Goal: Information Seeking & Learning: Learn about a topic

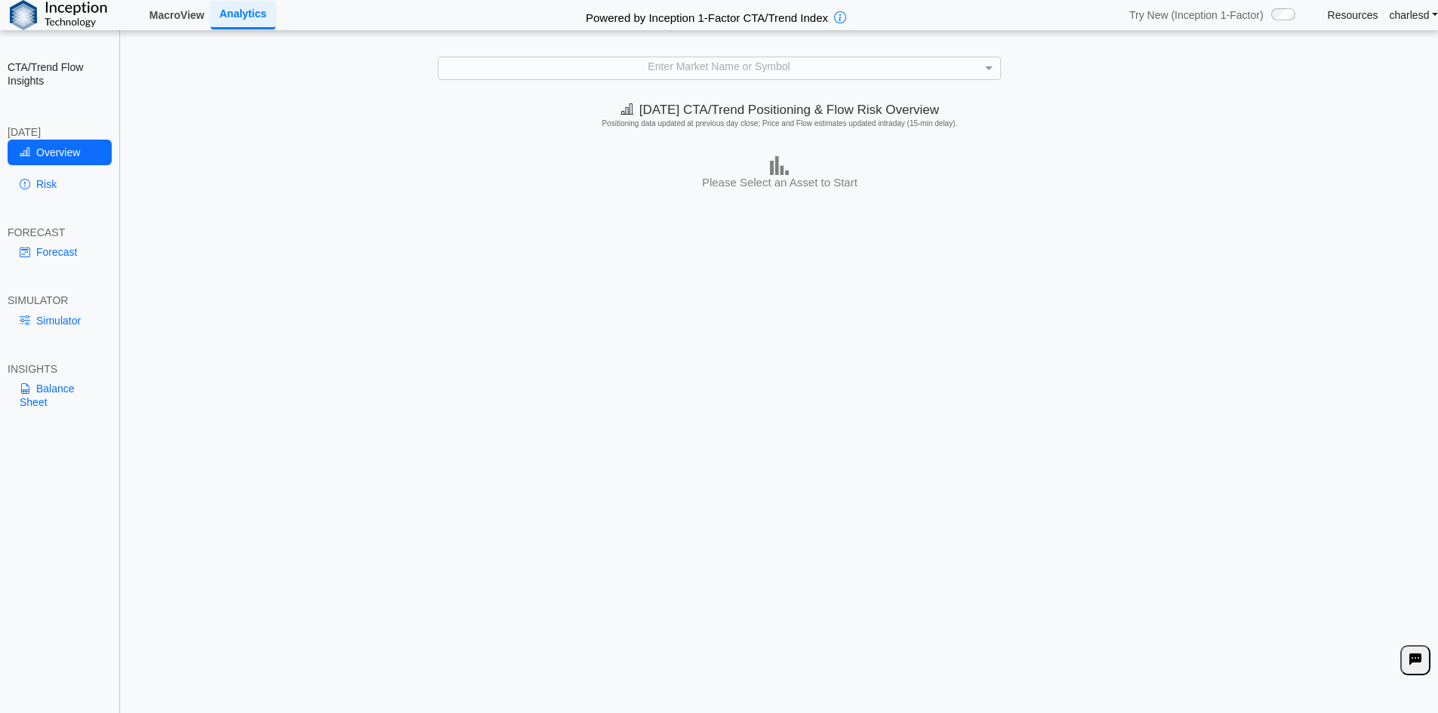
click at [189, 18] on link "MacroView" at bounding box center [176, 15] width 67 height 26
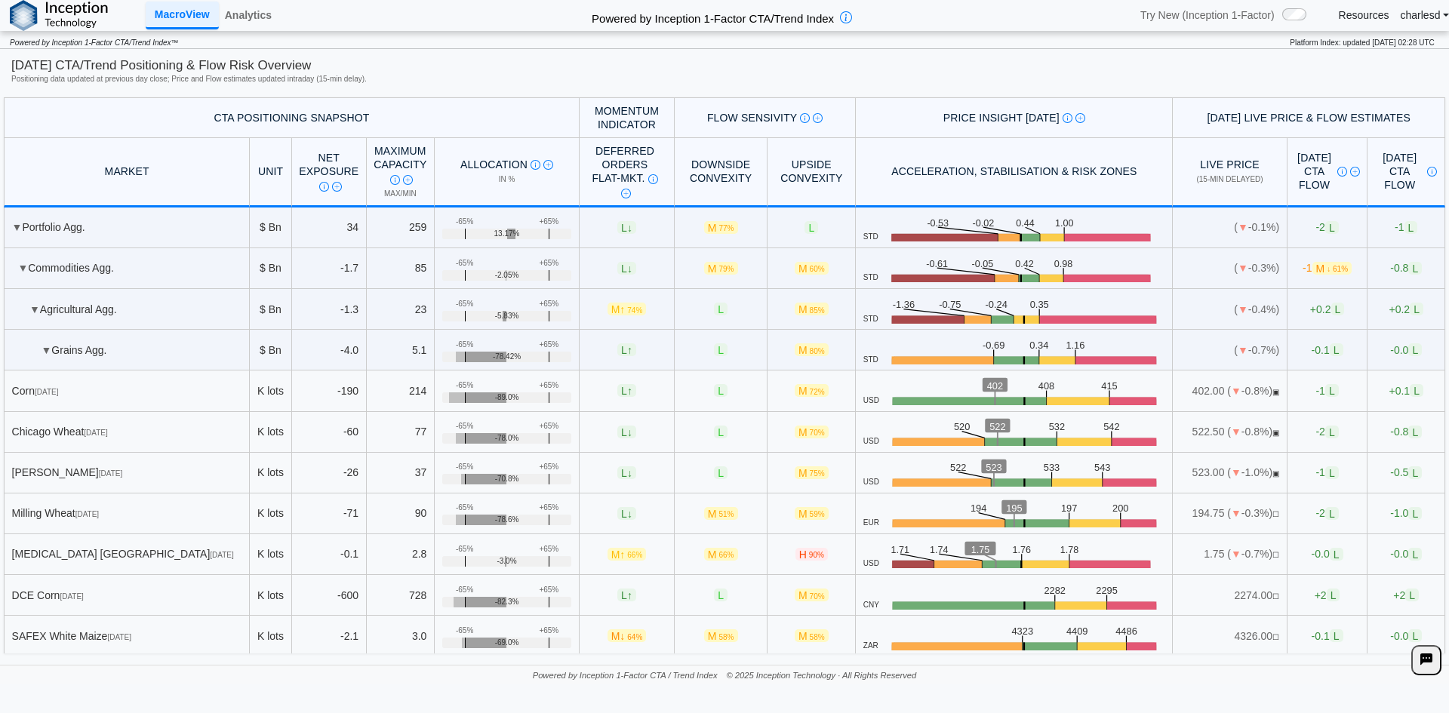
scroll to position [3656, 0]
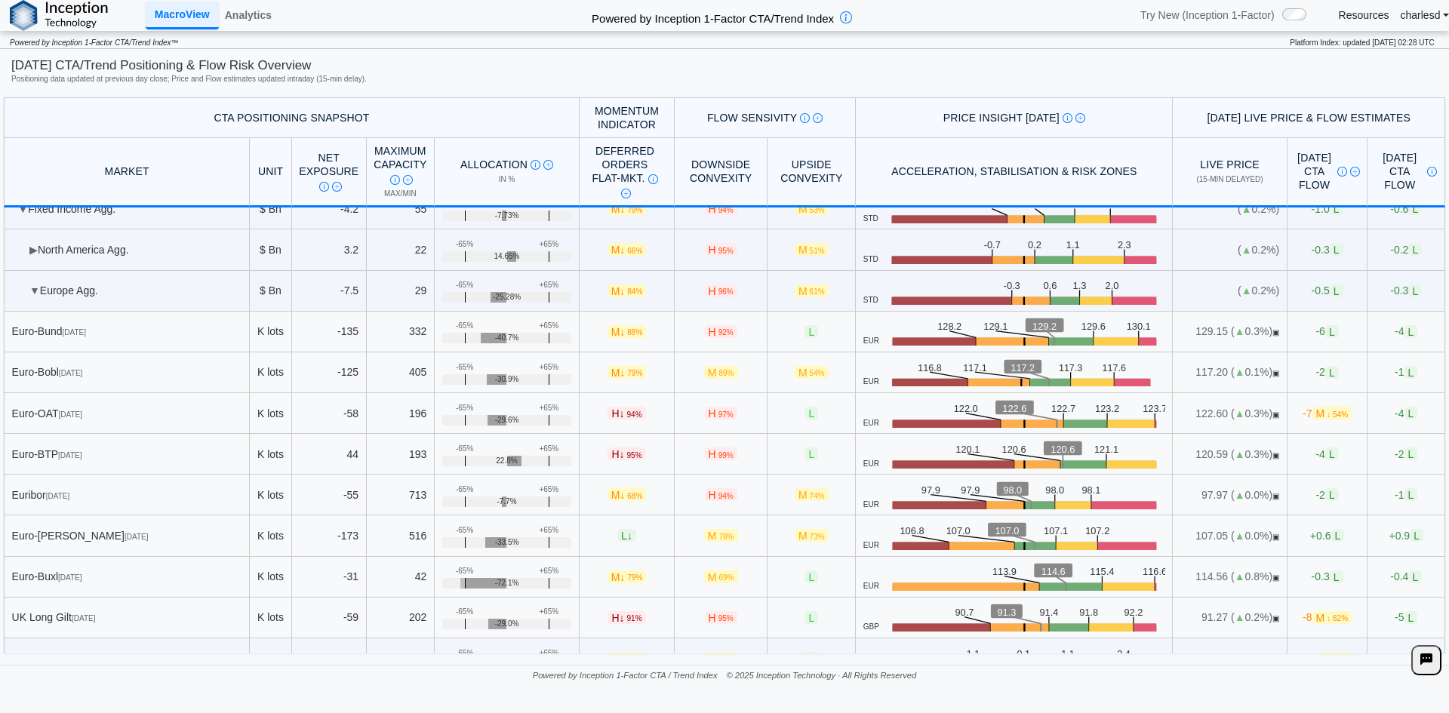
drag, startPoint x: 1326, startPoint y: 41, endPoint x: 1449, endPoint y: 38, distance: 123.1
click at [1449, 38] on span "Platform Index: updated [DATE] 02:28 UTC" at bounding box center [1369, 40] width 159 height 18
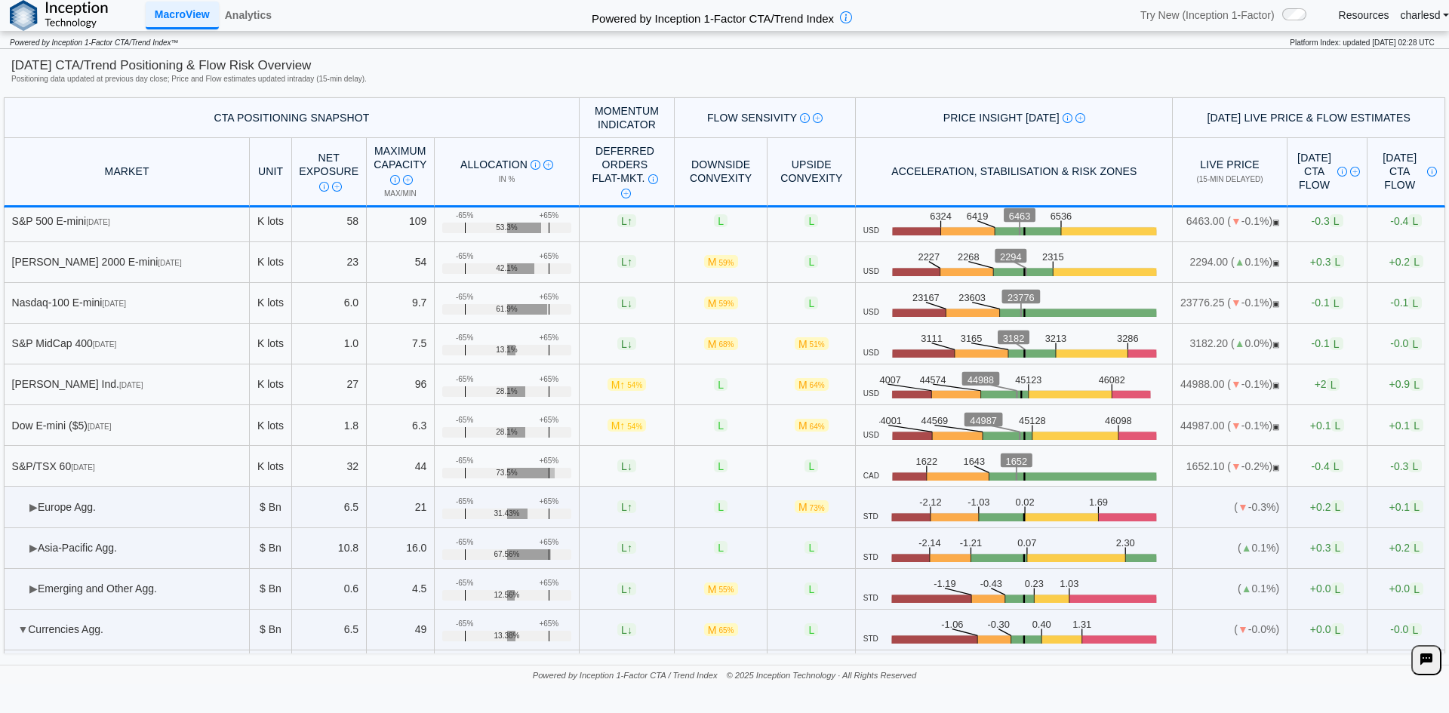
scroll to position [3052, 0]
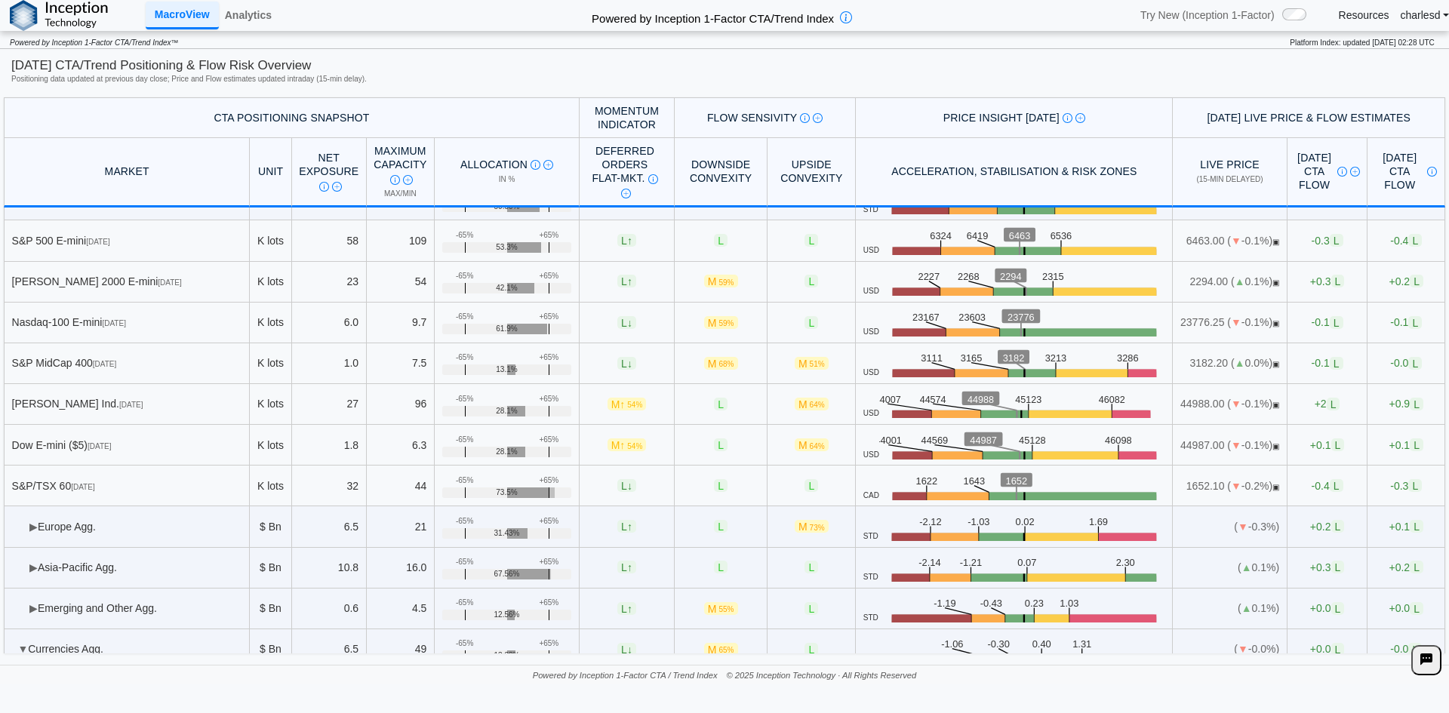
drag, startPoint x: 1266, startPoint y: 44, endPoint x: 1437, endPoint y: 42, distance: 170.6
click at [1437, 42] on div "Powered by Inception 1-Factor CTA/Trend Index™ Platform Index: updated 14 Aug 2…" at bounding box center [724, 40] width 1449 height 18
click at [1437, 42] on span "Platform Index: updated 14 Aug 2025, 02:28 UTC" at bounding box center [1369, 40] width 159 height 18
click at [263, 14] on link "Analytics" at bounding box center [248, 15] width 59 height 26
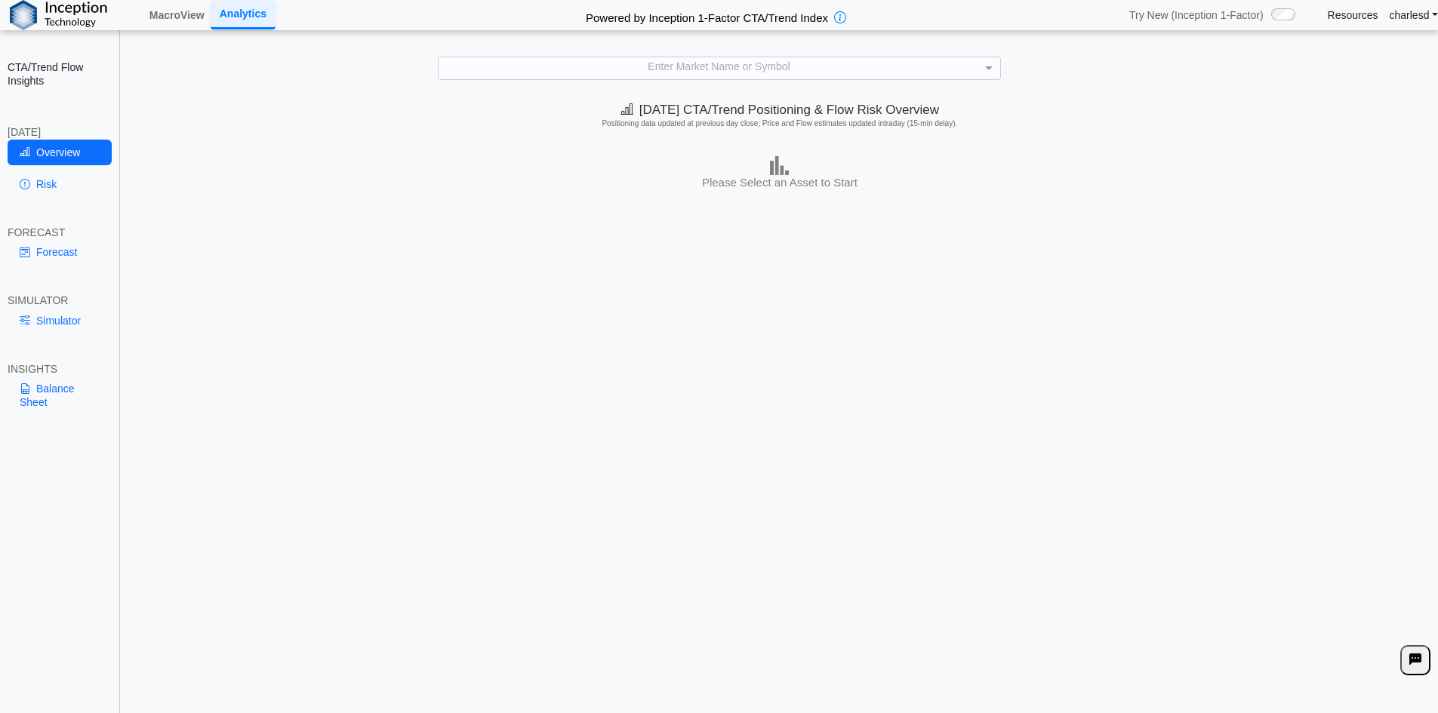
click at [634, 60] on div "**********" at bounding box center [719, 367] width 1438 height 735
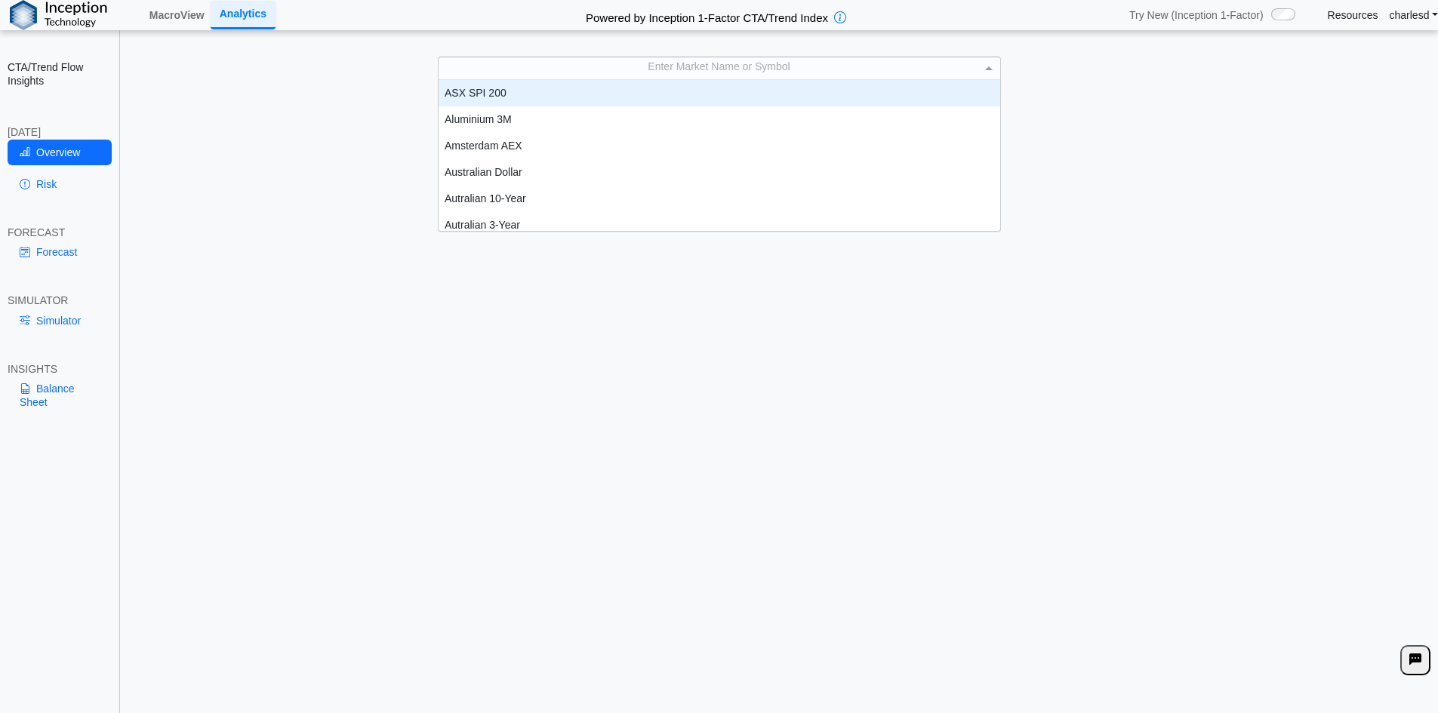
click at [631, 66] on div "Enter Market Name or Symbol" at bounding box center [720, 67] width 562 height 21
type input "***"
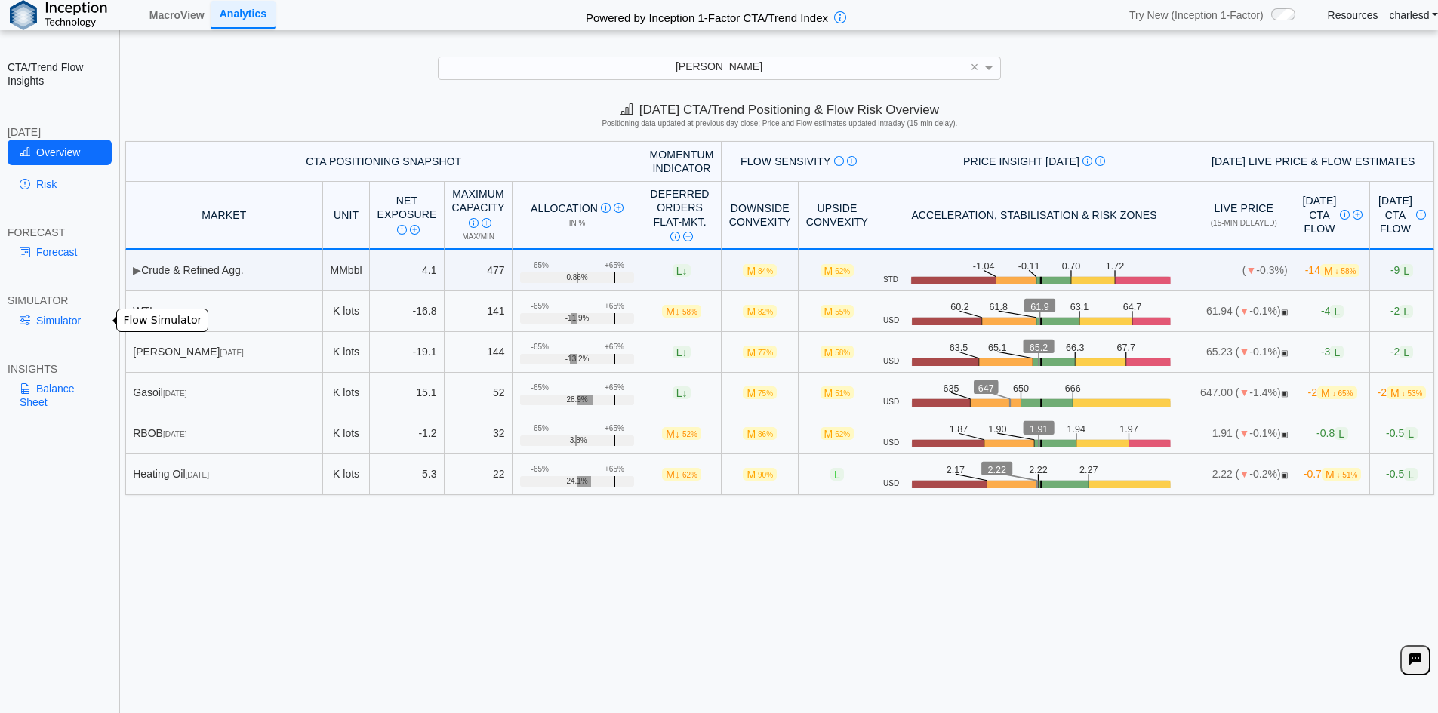
click at [49, 313] on link "Simulator" at bounding box center [60, 321] width 104 height 26
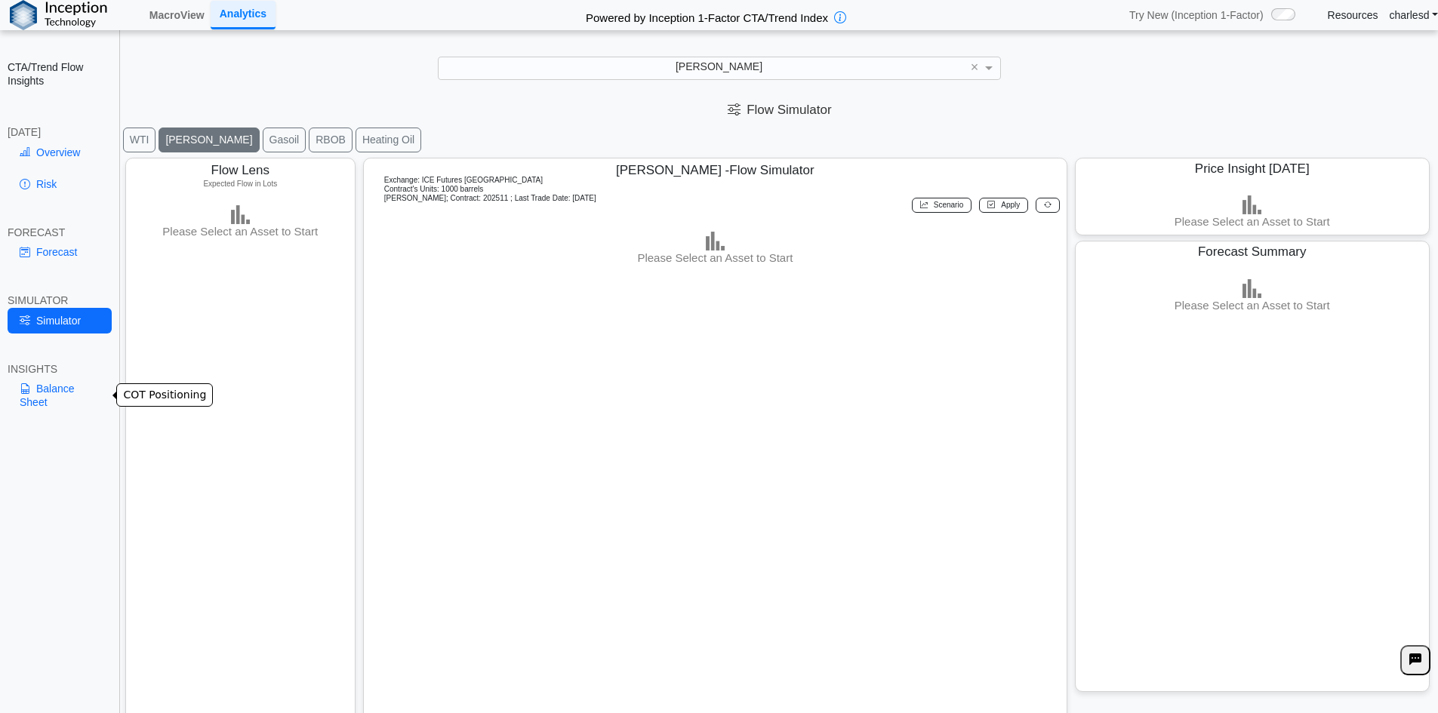
click at [60, 395] on link "Balance Sheet" at bounding box center [60, 395] width 104 height 39
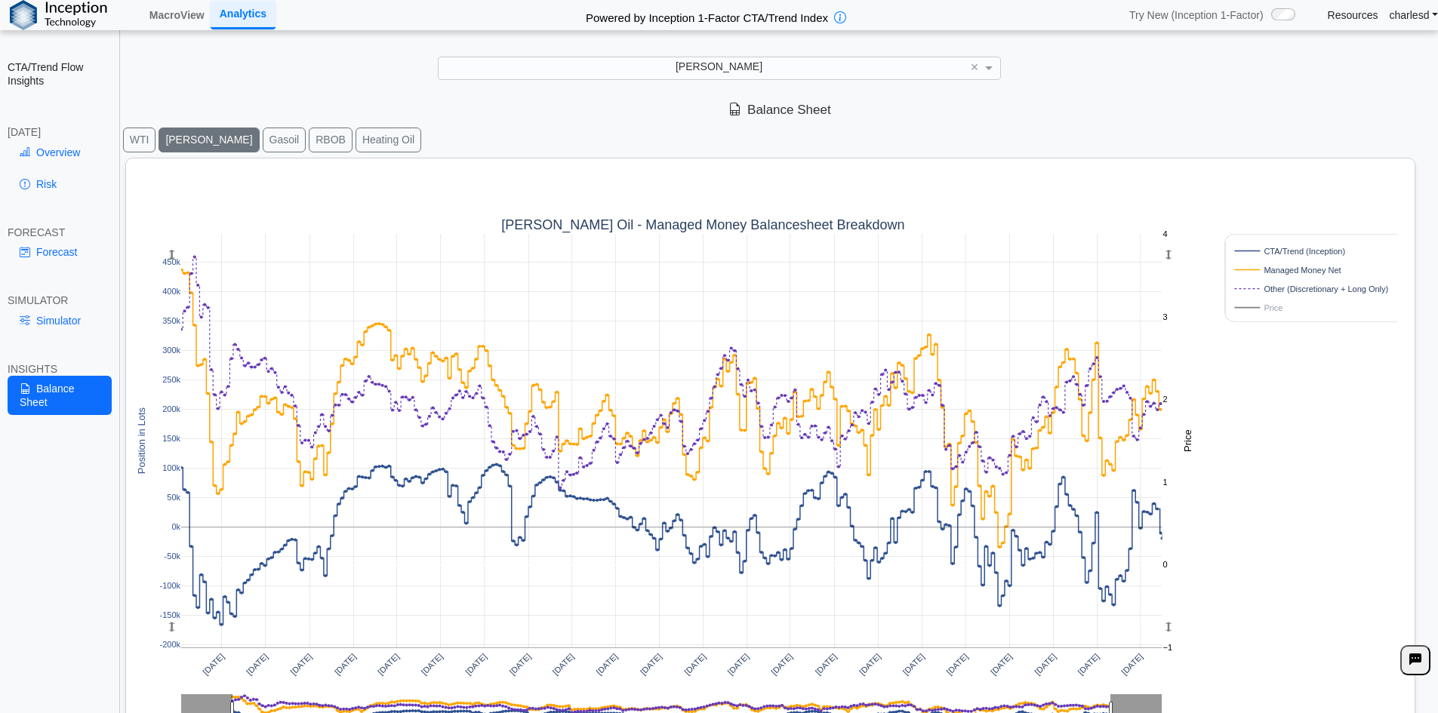
click at [117, 316] on div "CTA/Trend Flow Insights [DATE] Overview Risk FORECAST Forecast SIMULATOR Simula…" at bounding box center [60, 356] width 120 height 713
click at [99, 315] on link "Simulator" at bounding box center [60, 321] width 104 height 26
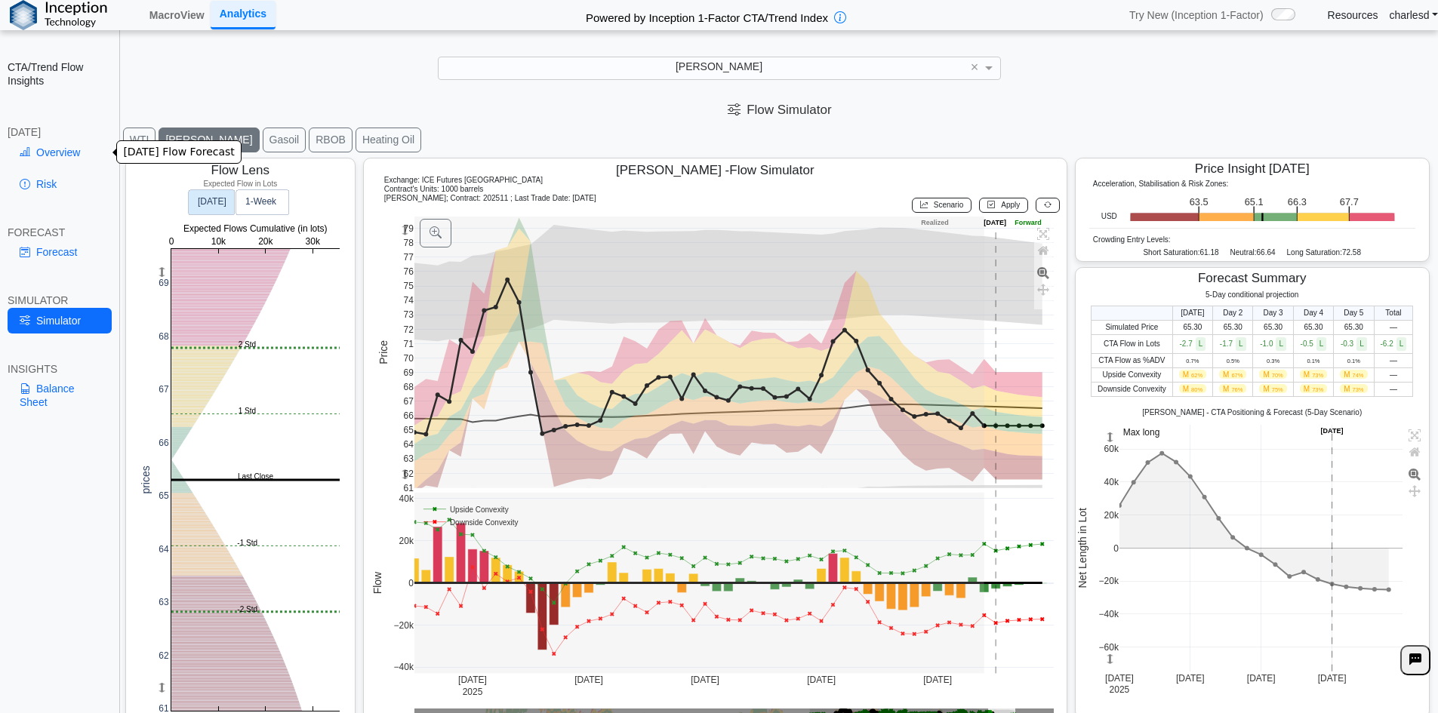
drag, startPoint x: 30, startPoint y: 162, endPoint x: 48, endPoint y: 166, distance: 18.5
click at [37, 169] on div "Overview Risk" at bounding box center [60, 171] width 104 height 63
click at [55, 174] on link "Risk" at bounding box center [60, 184] width 104 height 26
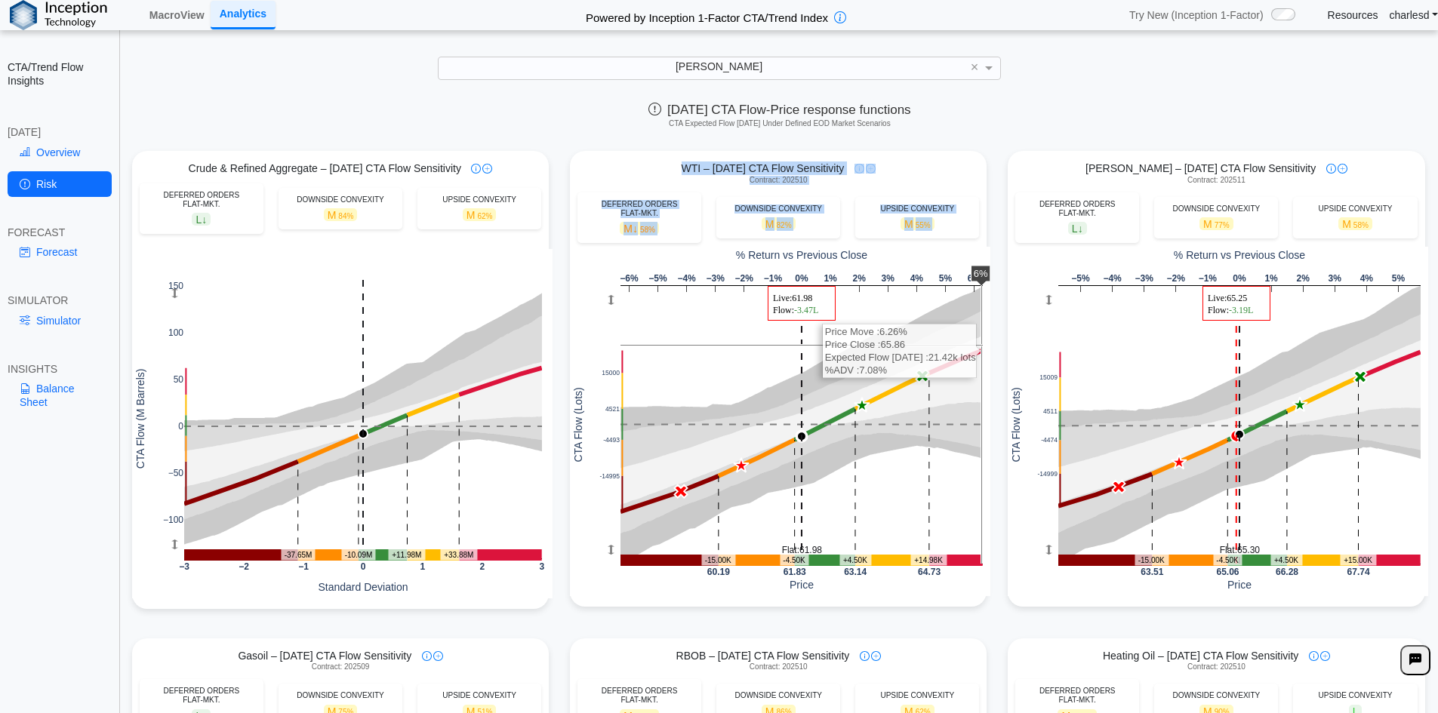
drag, startPoint x: 652, startPoint y: 169, endPoint x: 970, endPoint y: 380, distance: 381.3
click at [970, 380] on div "WTI – [DATE] CTA Flow Sensitivity Contract: 202510 DEFERRED ORDERS FLAT-MKT. M …" at bounding box center [778, 379] width 417 height 434
click at [837, 214] on div "DEFERRED ORDERS FLAT-MKT. M ↓ 58% DOWNSIDE CONVEXITY M 82% UPSIDE CONVEXITY M 5…" at bounding box center [778, 218] width 417 height 51
drag, startPoint x: 658, startPoint y: 168, endPoint x: 936, endPoint y: 233, distance: 286.0
click at [936, 233] on div "WTI – [DATE] CTA Flow Sensitivity Contract: 202510 DEFERRED ORDERS FLAT-MKT. M …" at bounding box center [778, 379] width 417 height 434
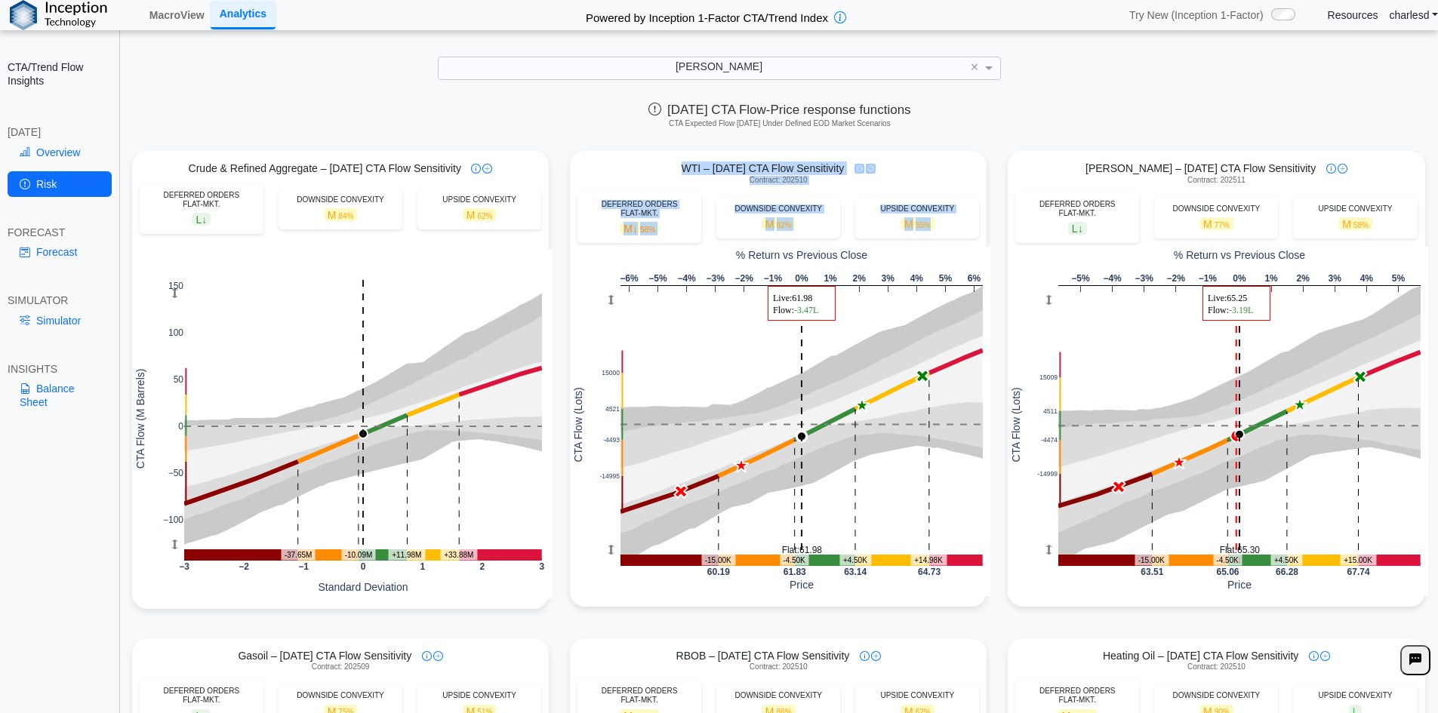
click at [936, 233] on div "UPSIDE CONVEXITY M 55%" at bounding box center [917, 218] width 124 height 42
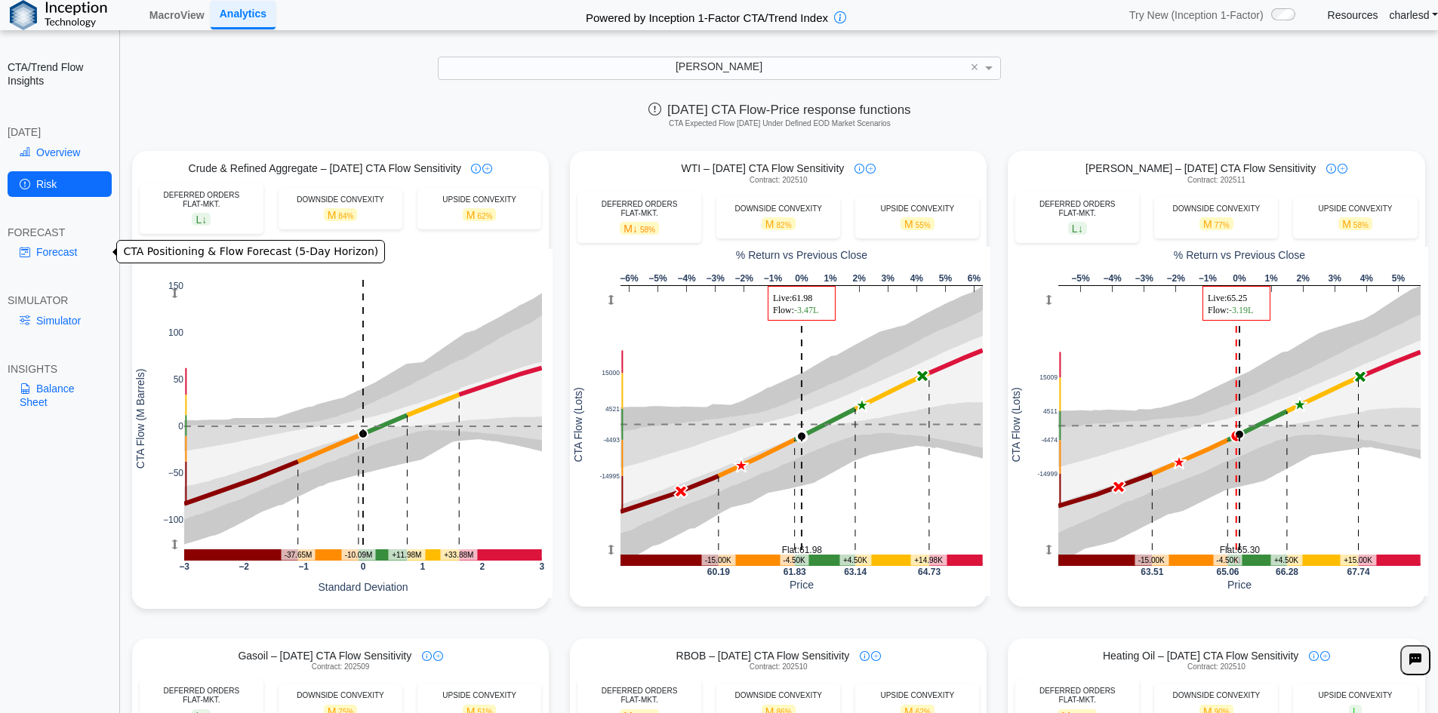
click at [33, 255] on link "Forecast" at bounding box center [60, 252] width 104 height 26
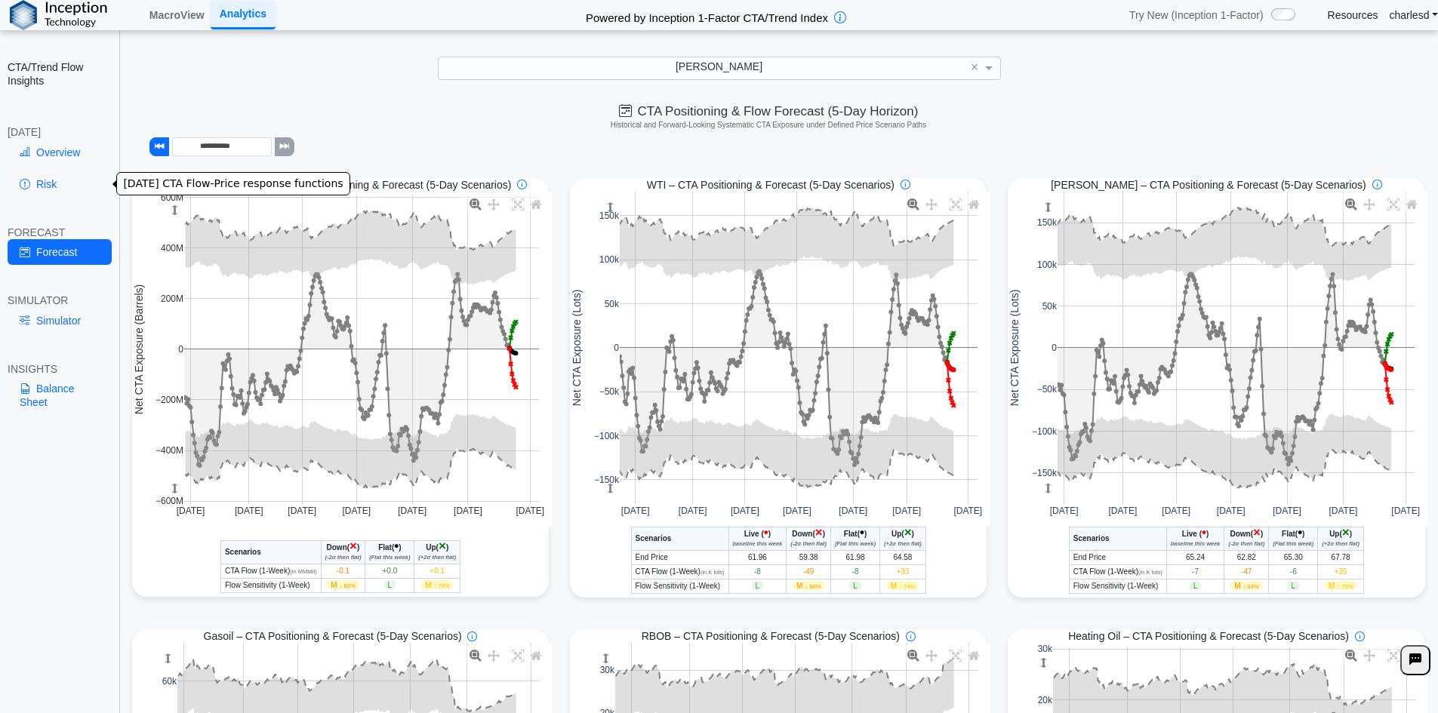
click at [70, 191] on link "Risk" at bounding box center [60, 184] width 104 height 26
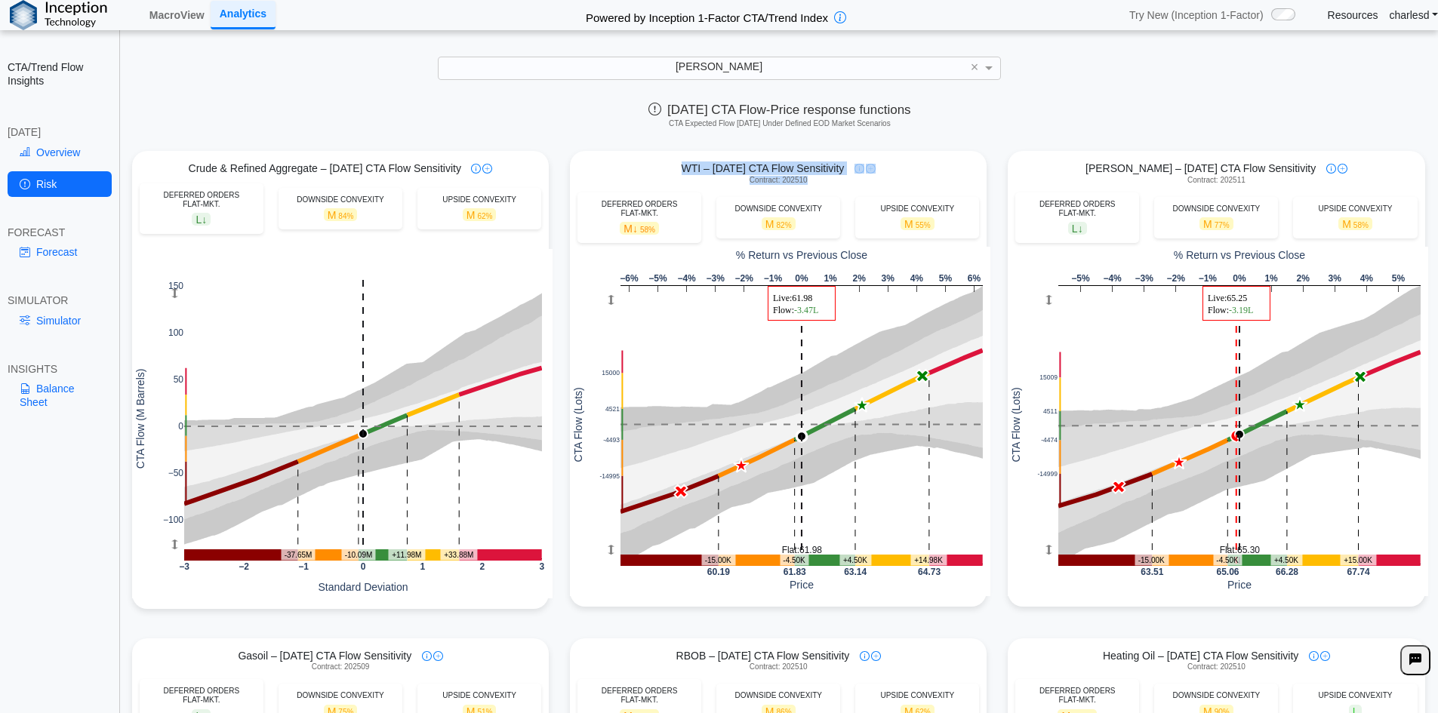
drag, startPoint x: 665, startPoint y: 162, endPoint x: 805, endPoint y: 180, distance: 140.8
click at [805, 180] on div "WTI – [DATE] CTA Flow Sensitivity Contract: 202510" at bounding box center [778, 173] width 417 height 23
drag, startPoint x: 675, startPoint y: 167, endPoint x: 804, endPoint y: 183, distance: 130.2
click at [804, 183] on div "WTI – [DATE] CTA Flow Sensitivity Contract: 202510" at bounding box center [778, 173] width 417 height 23
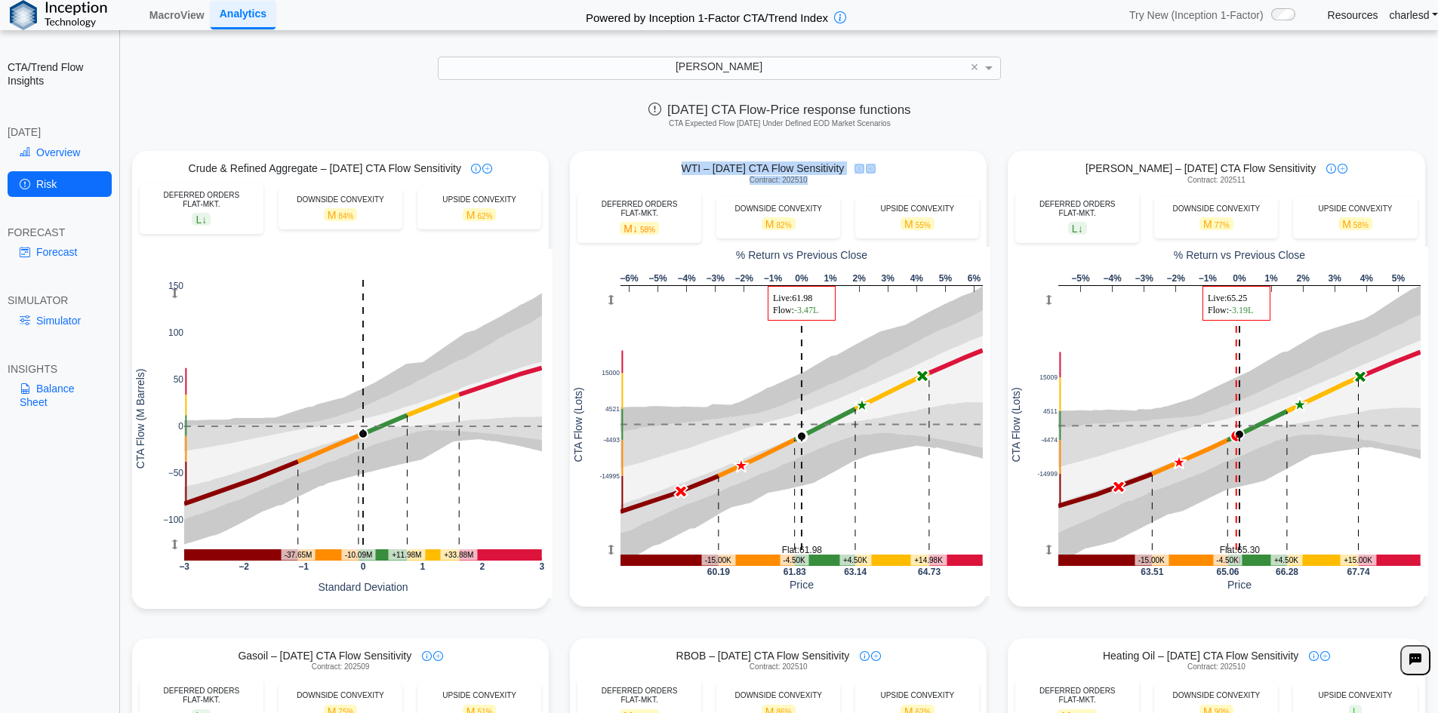
click at [804, 183] on div "WTI – [DATE] CTA Flow Sensitivity Contract: 202510" at bounding box center [778, 173] width 417 height 23
drag, startPoint x: 670, startPoint y: 170, endPoint x: 808, endPoint y: 184, distance: 138.9
click at [808, 184] on div "WTI – [DATE] CTA Flow Sensitivity Contract: 202510" at bounding box center [778, 173] width 417 height 23
click at [45, 245] on link "Forecast" at bounding box center [60, 252] width 104 height 26
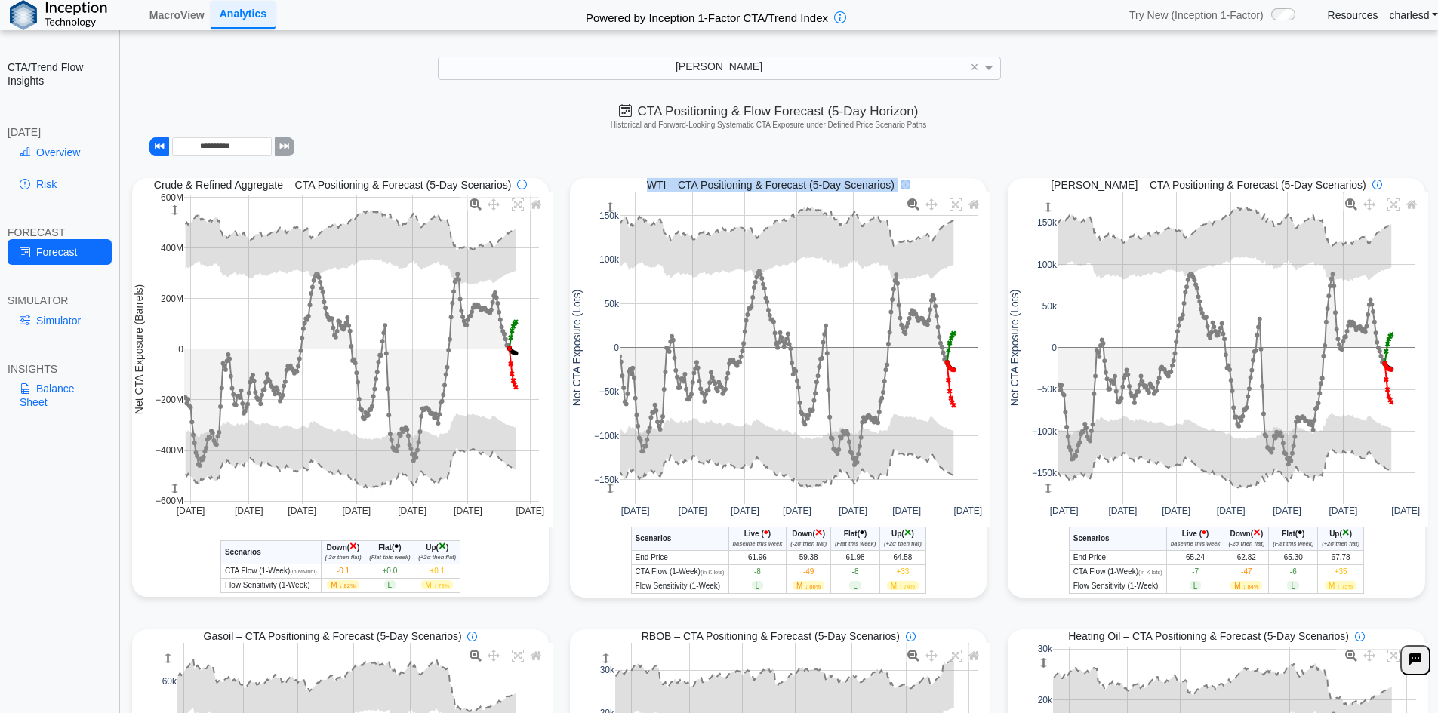
drag, startPoint x: 636, startPoint y: 186, endPoint x: 948, endPoint y: 195, distance: 311.9
click at [948, 195] on div "WTI – CTA Positioning & Forecast (5-Day Scenarios) [DATE] [DATE] [DATE] [DATE] …" at bounding box center [778, 386] width 417 height 416
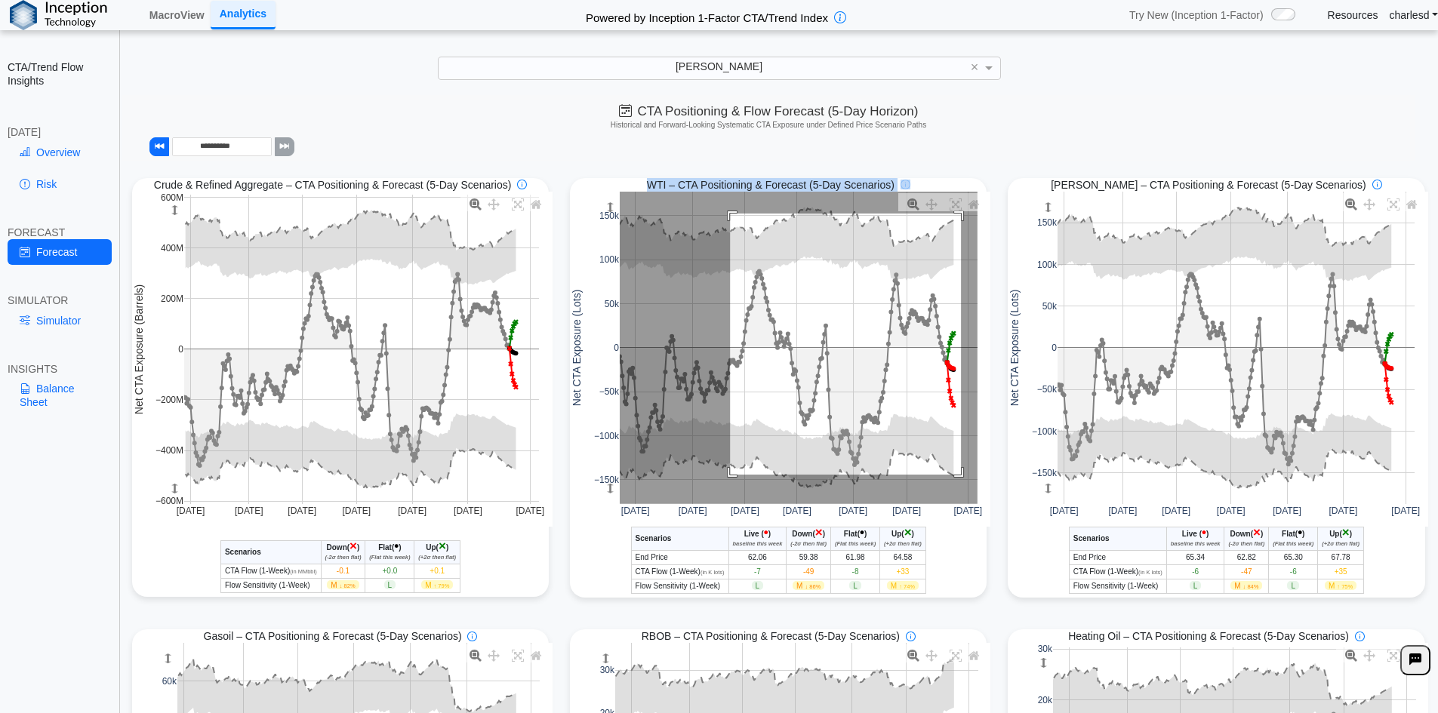
drag, startPoint x: 725, startPoint y: 215, endPoint x: 956, endPoint y: 476, distance: 348.7
click at [956, 476] on rect at bounding box center [799, 348] width 358 height 313
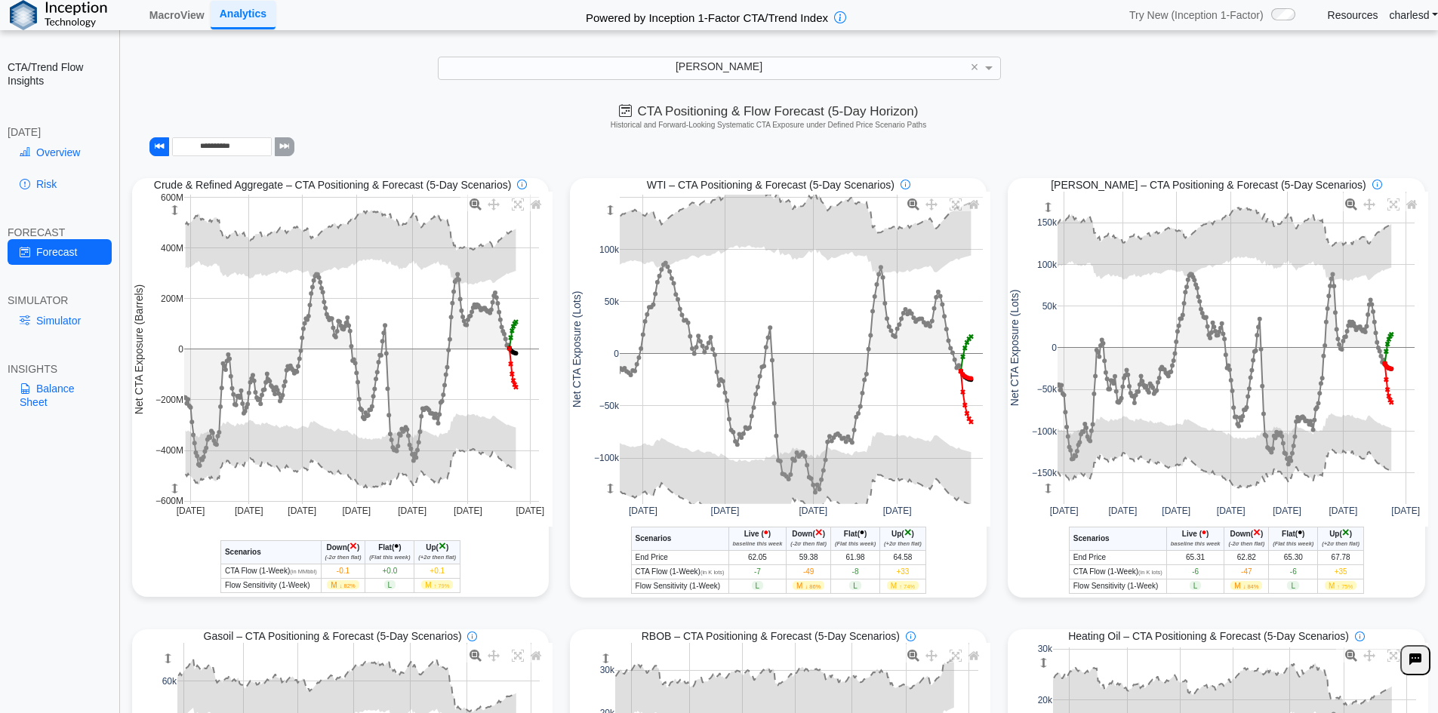
click at [961, 167] on div "[DATE] CTA/Trend Positioning & Flow Risk Overview Positioning data updated at p…" at bounding box center [780, 405] width 1317 height 621
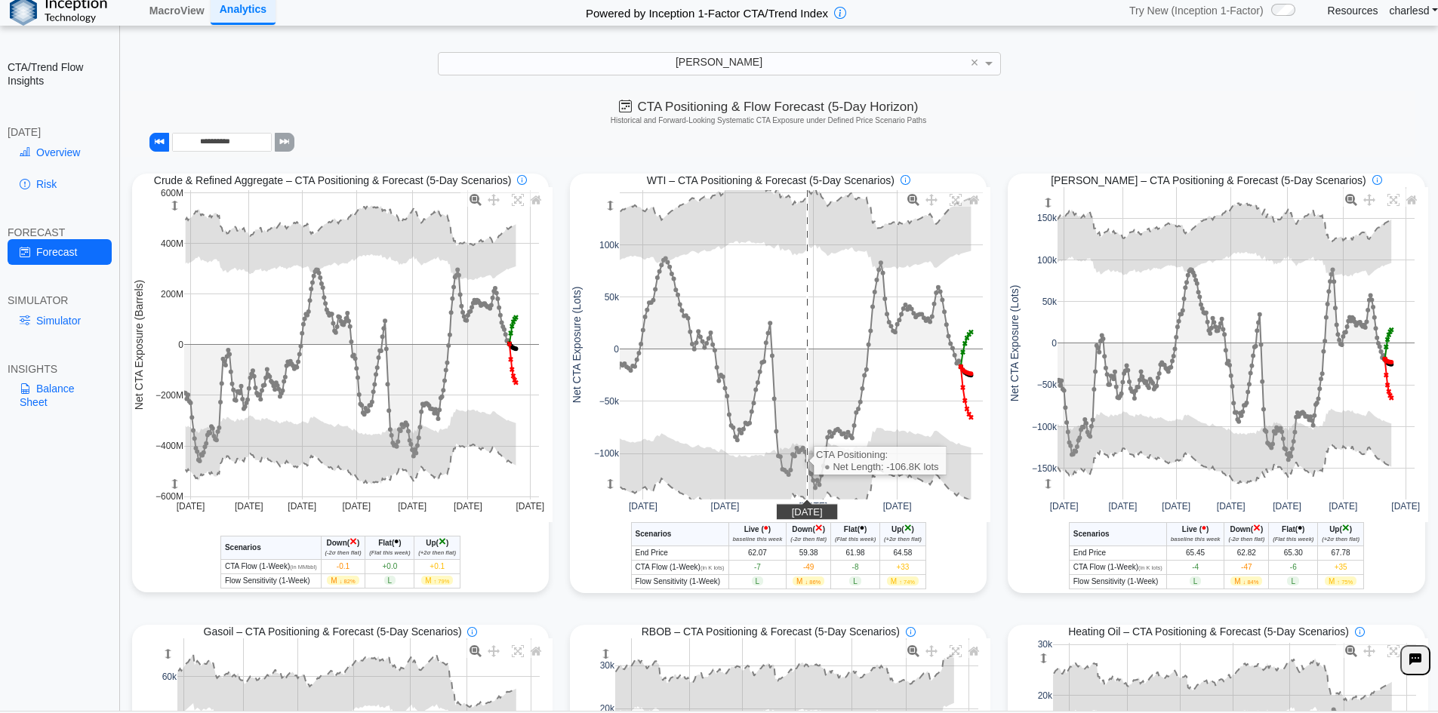
scroll to position [0, 0]
